Goal: Information Seeking & Learning: Learn about a topic

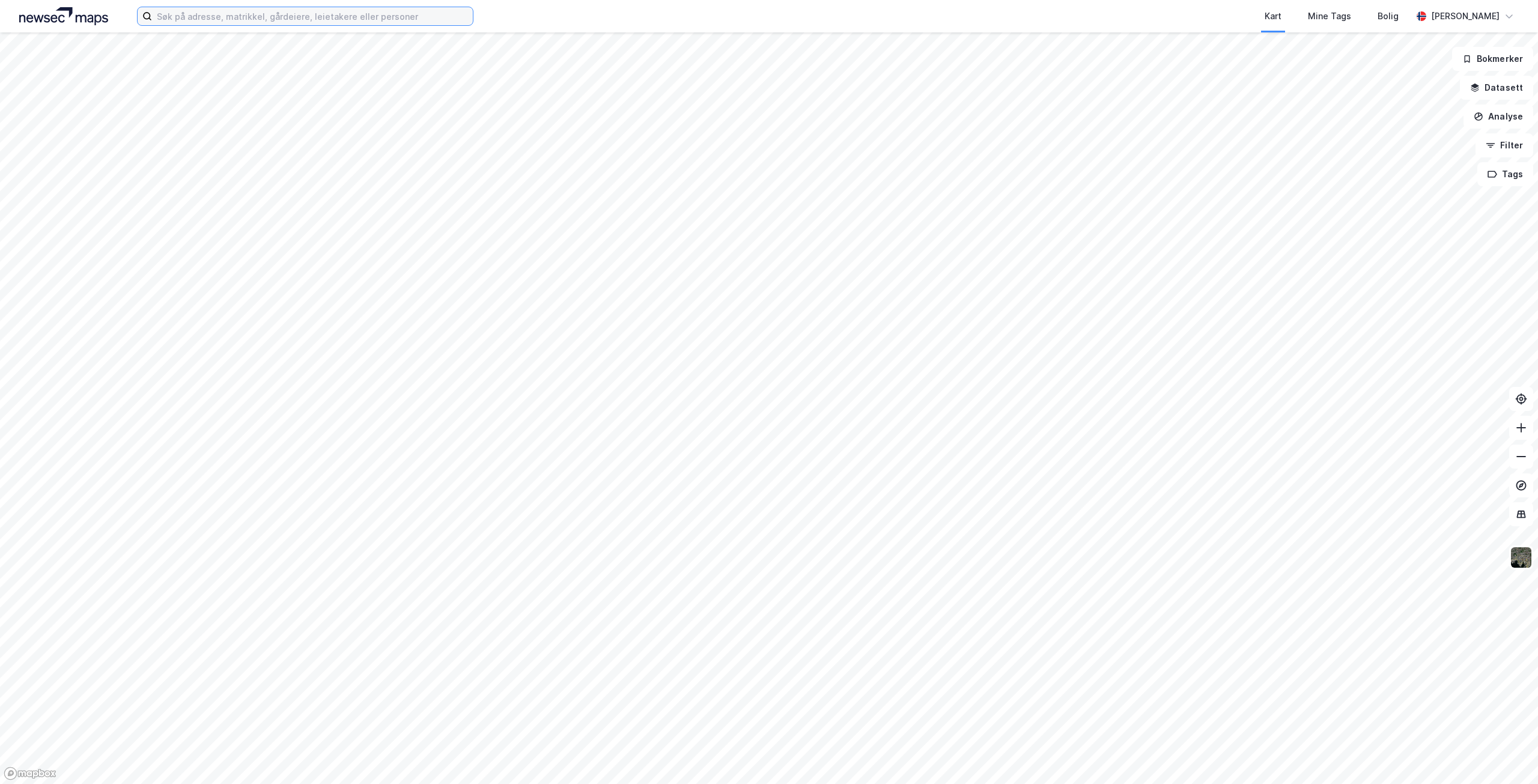
click at [275, 17] on input at bounding box center [313, 17] width 321 height 18
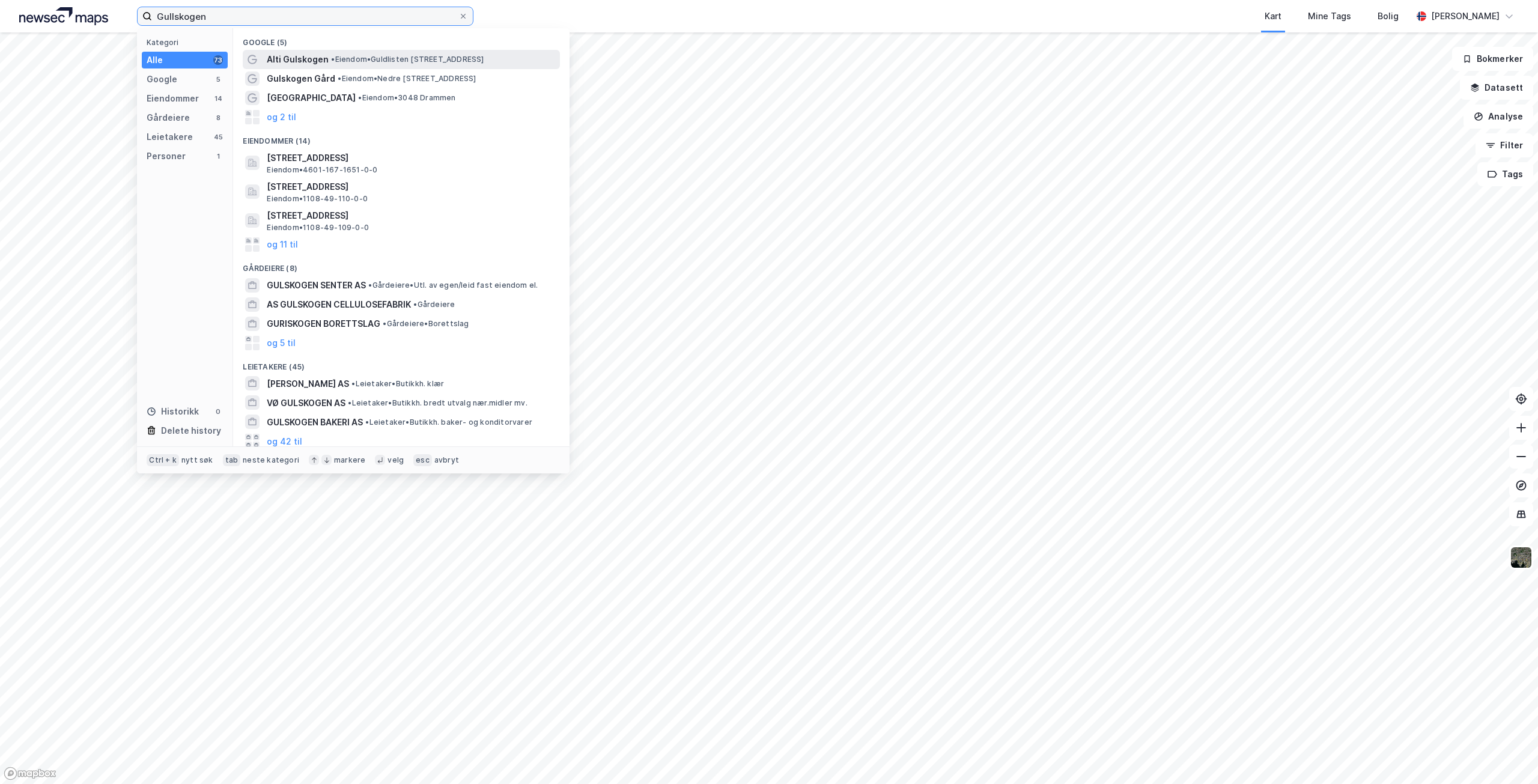
type input "Gullskogen"
click at [290, 55] on span "Alti Gulskogen" at bounding box center [298, 59] width 62 height 14
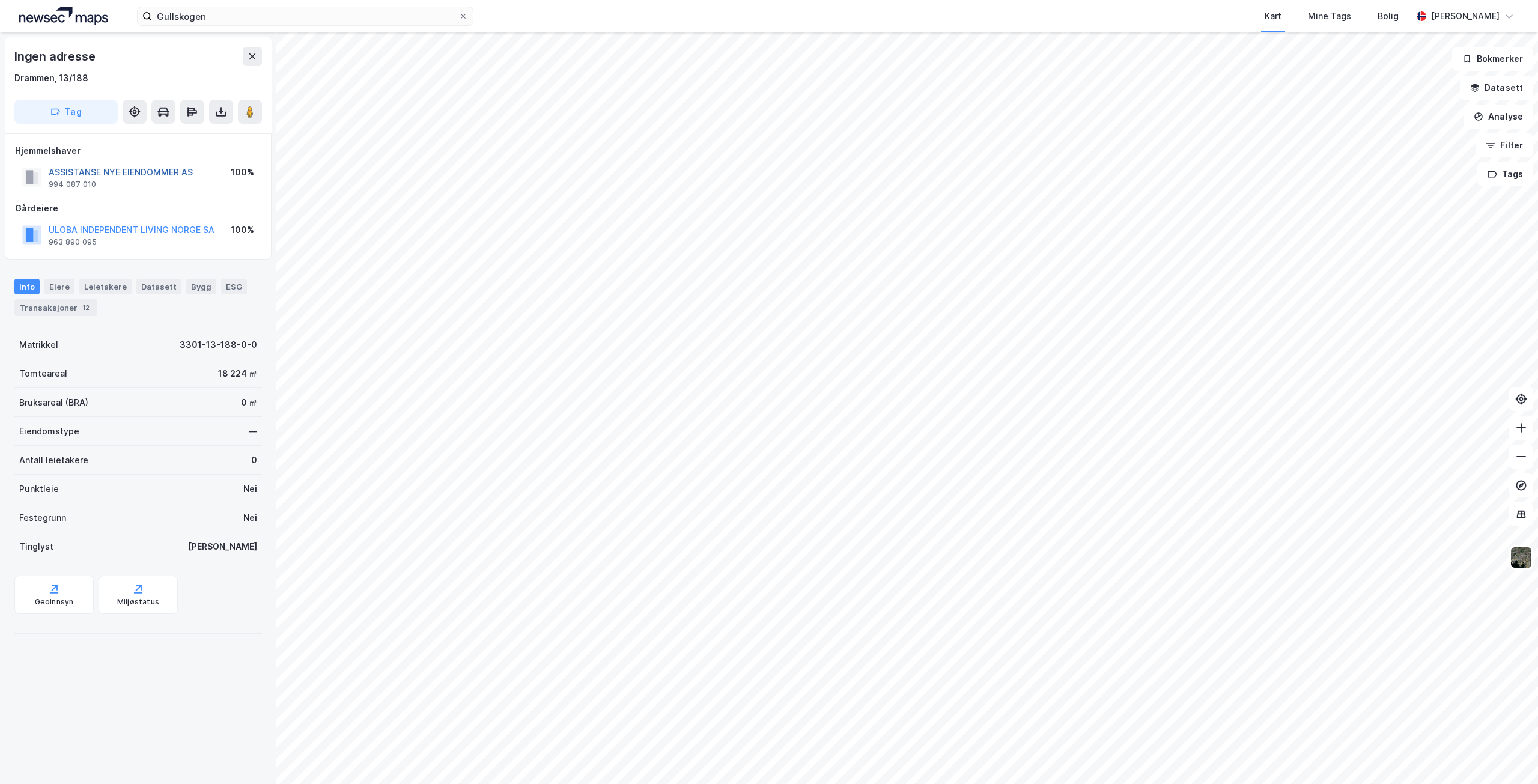
drag, startPoint x: 49, startPoint y: 171, endPoint x: 84, endPoint y: 169, distance: 35.1
click at [0, 0] on button "ASSISTANSE NYE EIENDOMMER AS" at bounding box center [0, 0] width 0 height 0
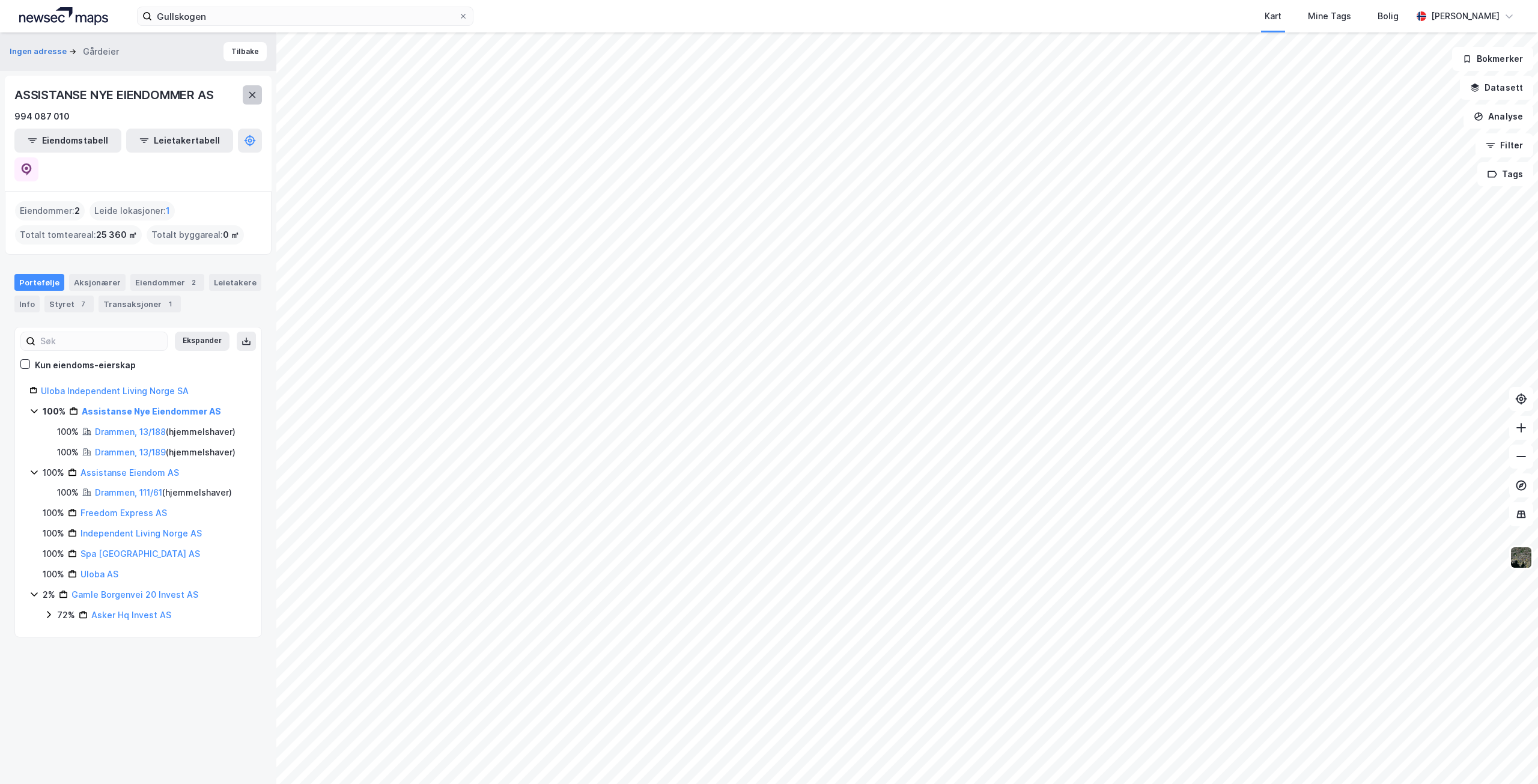
click at [254, 96] on icon at bounding box center [252, 95] width 10 height 10
